Goal: Check status

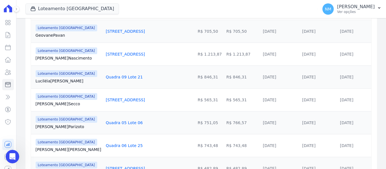
scroll to position [311, 0]
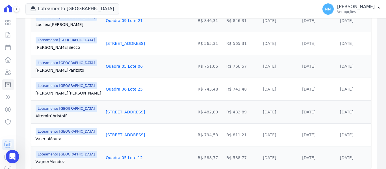
click at [2, 8] on div "Visão Geral Contratos [GEOGRAPHIC_DATA] Lotes Clientes Minha Carteira Transferê…" at bounding box center [8, 84] width 16 height 169
click at [4, 8] on icon at bounding box center [8, 9] width 8 height 8
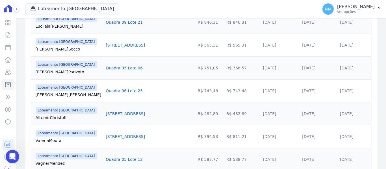
scroll to position [329, 0]
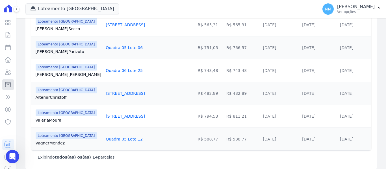
click at [6, 86] on icon at bounding box center [8, 84] width 7 height 7
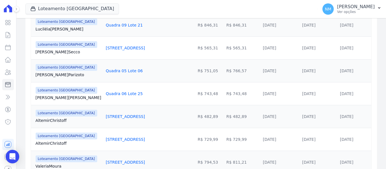
scroll to position [311, 0]
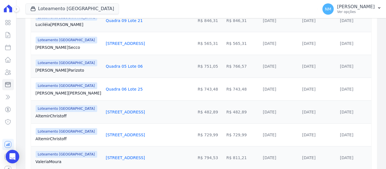
drag, startPoint x: 34, startPoint y: 137, endPoint x: 119, endPoint y: 134, distance: 85.3
click at [119, 134] on tr "Loteamento [GEOGRAPHIC_DATA] [GEOGRAPHIC_DATA][PERSON_NAME] [STREET_ADDRESS] R$…" at bounding box center [201, 134] width 340 height 23
copy tr "[PERSON_NAME] Quadra 13 Lote 18"
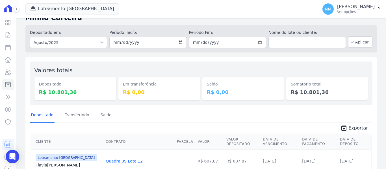
scroll to position [0, 0]
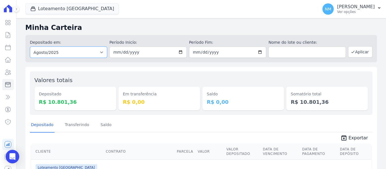
click at [94, 52] on select "Todos os meses Abril/2018 Maio/2018 Junho/2018 Julho/2018 Agosto/2018 Setembro/…" at bounding box center [68, 52] width 77 height 11
select select "07/2025"
click at [30, 47] on select "Todos os meses Abril/2018 Maio/2018 Junho/2018 Julho/2018 Agosto/2018 Setembro/…" at bounding box center [68, 52] width 77 height 11
click at [356, 49] on button "Aplicar" at bounding box center [360, 51] width 24 height 11
